Goal: Communication & Community: Participate in discussion

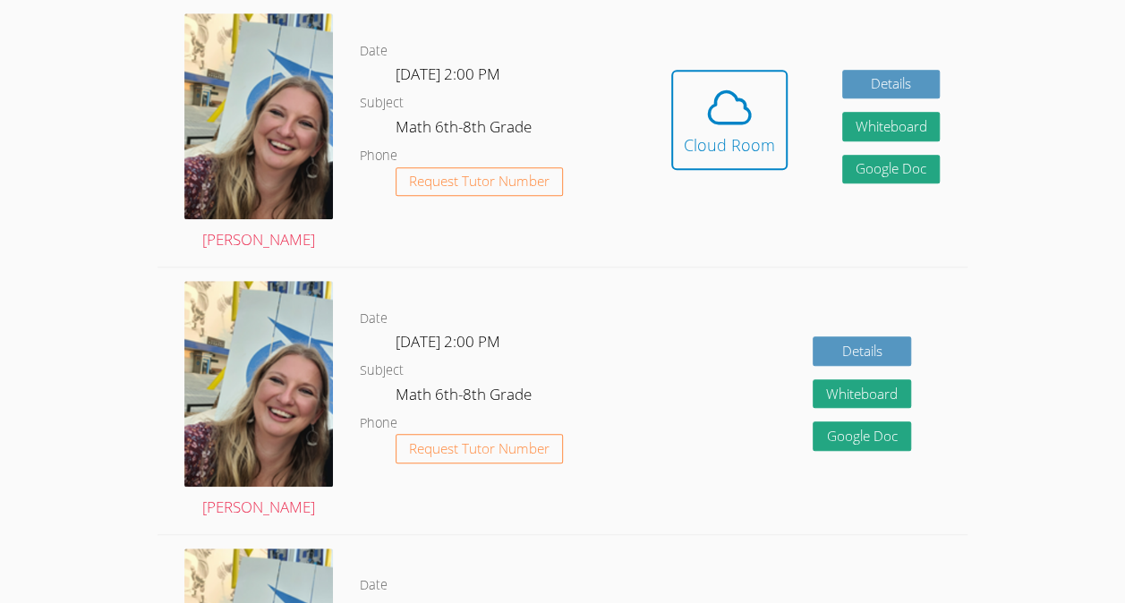
scroll to position [513, 0]
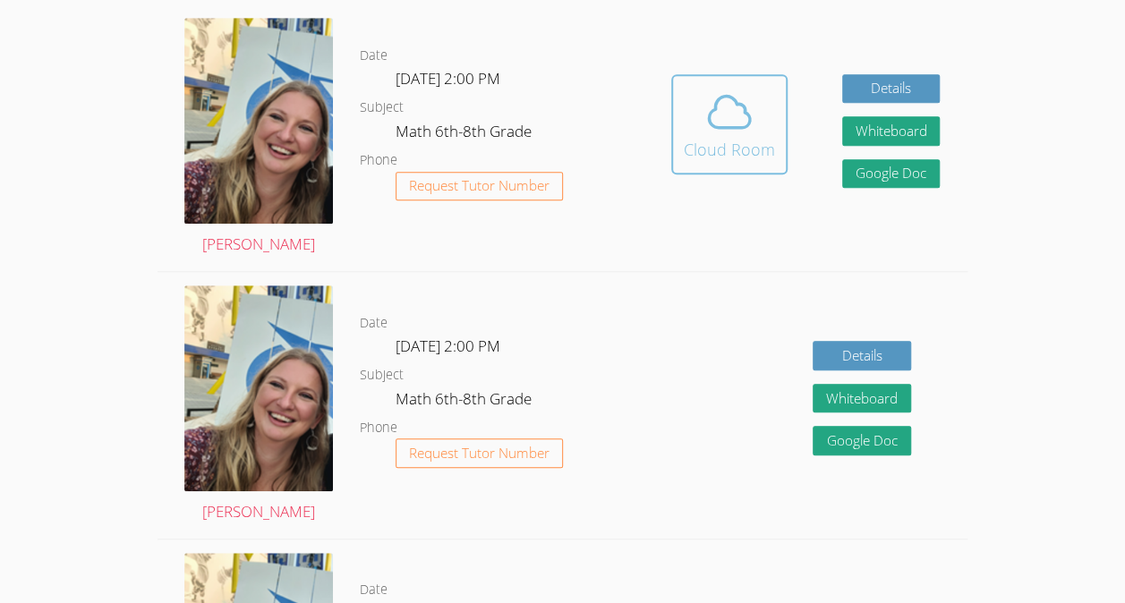
click at [725, 170] on button "Cloud Room" at bounding box center [729, 124] width 116 height 100
click at [700, 95] on span at bounding box center [729, 112] width 91 height 50
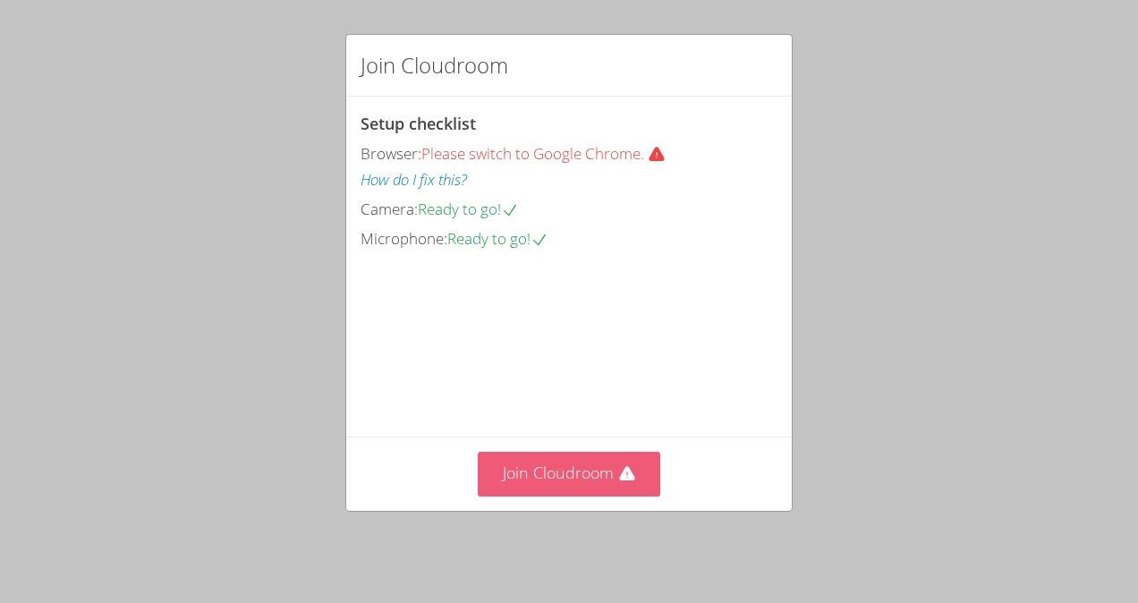
click at [562, 491] on button "Join Cloudroom" at bounding box center [569, 474] width 183 height 44
click at [619, 480] on icon at bounding box center [626, 473] width 15 height 14
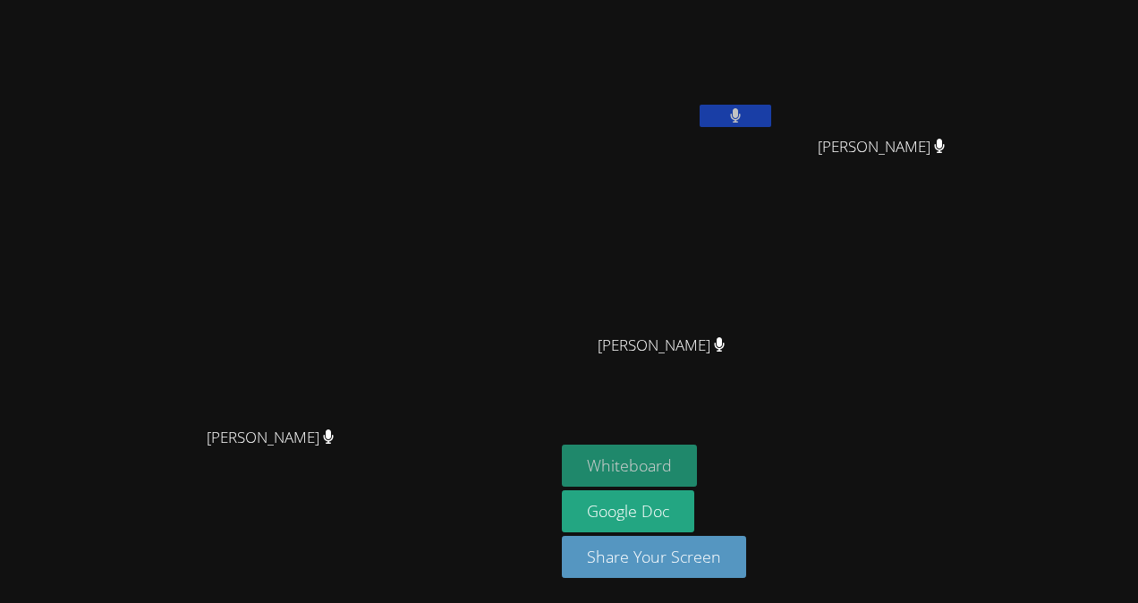
click at [612, 475] on button "Whiteboard" at bounding box center [629, 466] width 135 height 42
click at [745, 117] on icon at bounding box center [735, 115] width 19 height 15
click at [748, 114] on button at bounding box center [736, 116] width 72 height 22
click at [731, 106] on button at bounding box center [736, 116] width 72 height 22
click at [735, 111] on button at bounding box center [736, 116] width 72 height 22
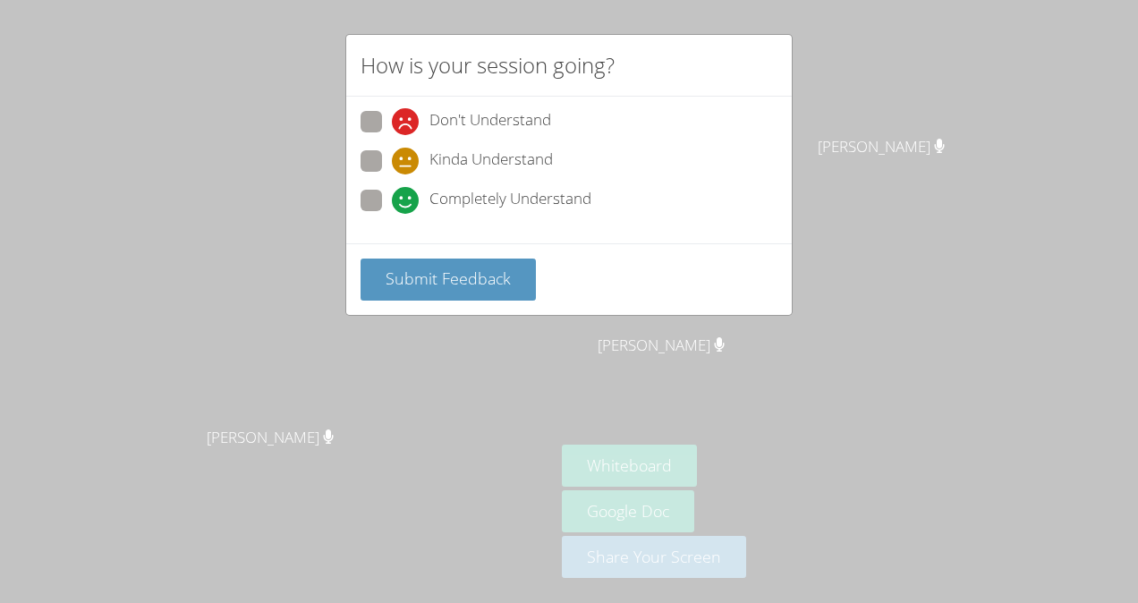
click at [392, 214] on span at bounding box center [392, 214] width 0 height 0
click at [392, 202] on input "Completely Understand" at bounding box center [399, 197] width 15 height 15
radio input "true"
click at [441, 273] on span "Submit Feedback" at bounding box center [448, 278] width 125 height 21
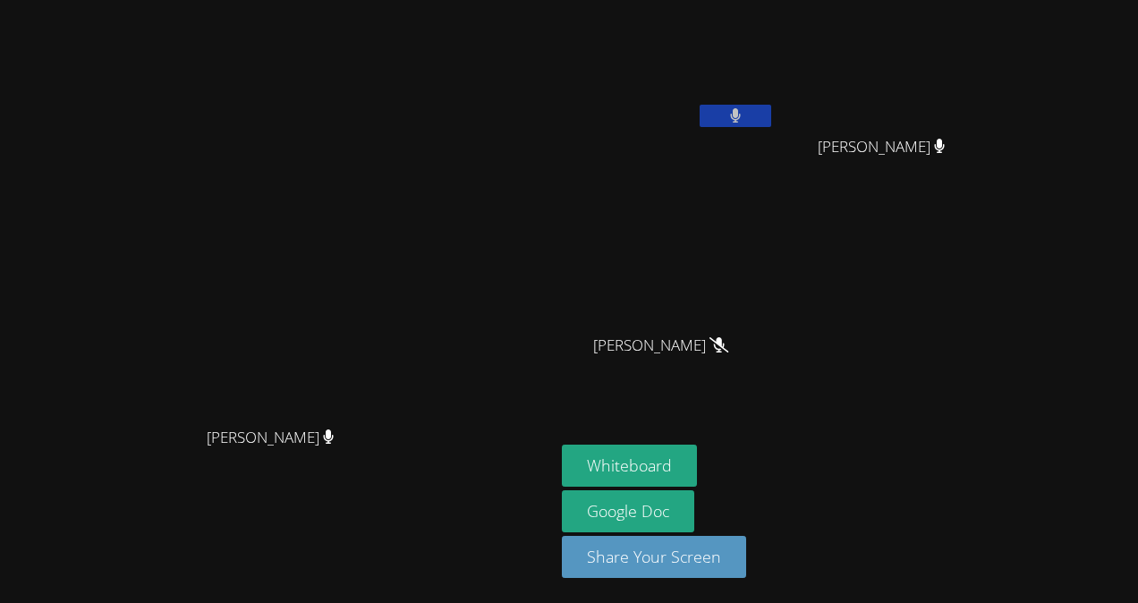
click at [745, 97] on video at bounding box center [668, 67] width 213 height 120
click at [732, 116] on button at bounding box center [736, 116] width 72 height 22
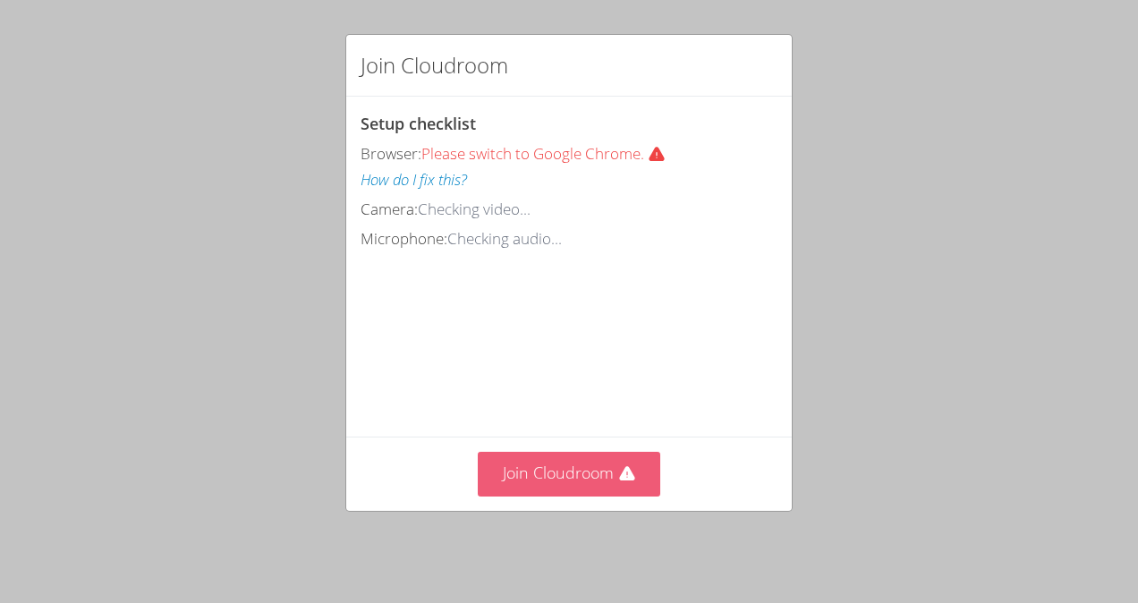
click at [538, 471] on button "Join Cloudroom" at bounding box center [569, 474] width 183 height 44
